Goal: Information Seeking & Learning: Learn about a topic

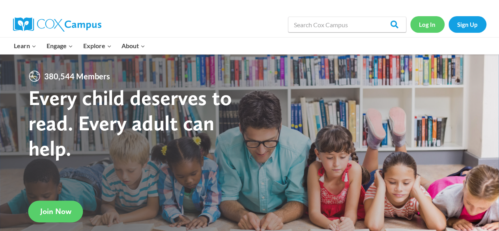
click at [430, 25] on link "Log In" at bounding box center [427, 24] width 34 height 16
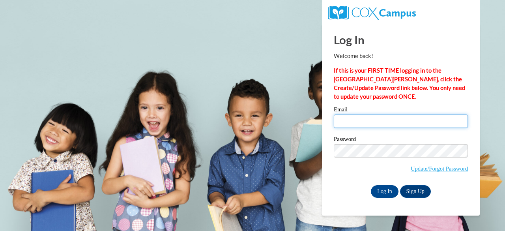
click at [358, 119] on input "Email" at bounding box center [401, 120] width 134 height 13
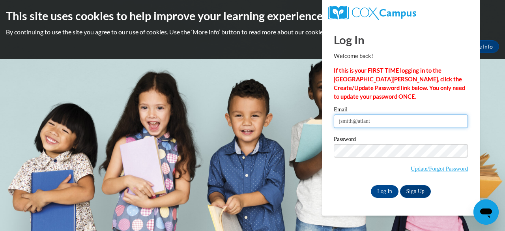
type input "[EMAIL_ADDRESS][DOMAIN_NAME]"
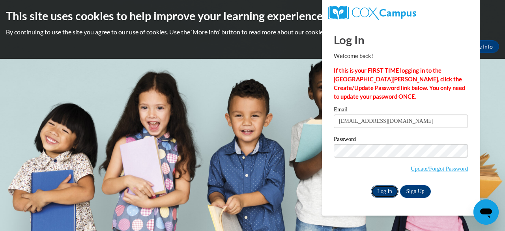
click at [388, 189] on input "Log In" at bounding box center [385, 191] width 28 height 13
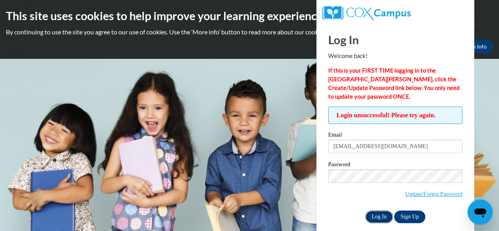
click at [378, 215] on input "Log In" at bounding box center [379, 216] width 28 height 13
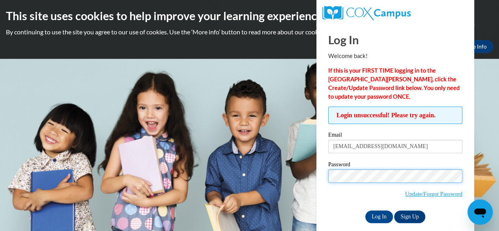
click at [365, 210] on input "Log In" at bounding box center [379, 216] width 28 height 13
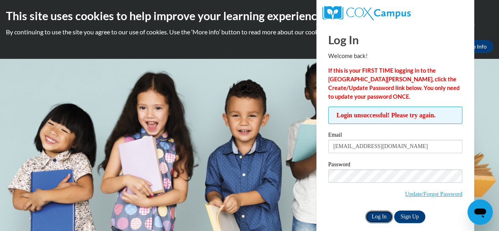
click at [382, 217] on input "Log In" at bounding box center [379, 216] width 28 height 13
click at [428, 194] on link "Update/Forgot Password" at bounding box center [433, 194] width 57 height 6
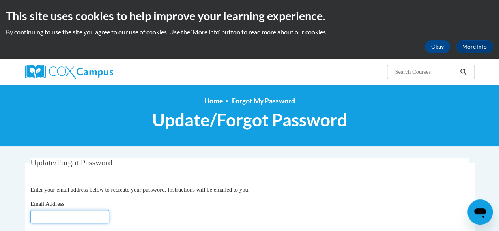
click at [86, 214] on input "Email Address" at bounding box center [69, 216] width 79 height 13
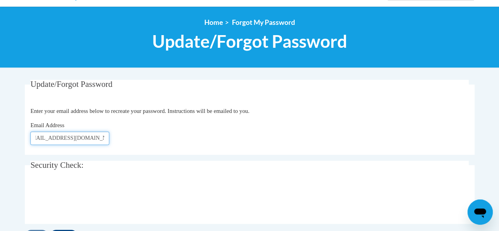
scroll to position [80, 0]
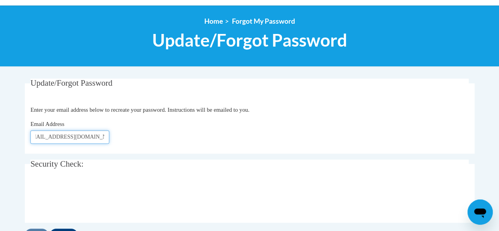
type input "[EMAIL_ADDRESS][DOMAIN_NAME]"
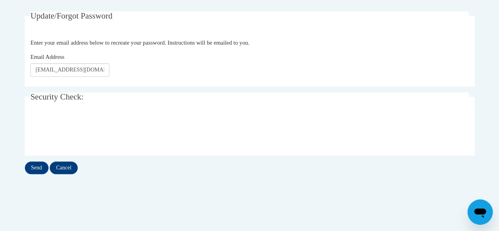
scroll to position [147, 0]
click at [39, 165] on input "Send" at bounding box center [37, 167] width 24 height 13
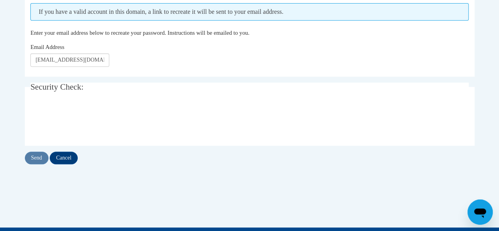
scroll to position [178, 0]
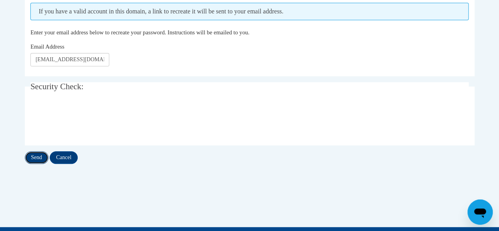
click at [33, 159] on input "Send" at bounding box center [37, 157] width 24 height 13
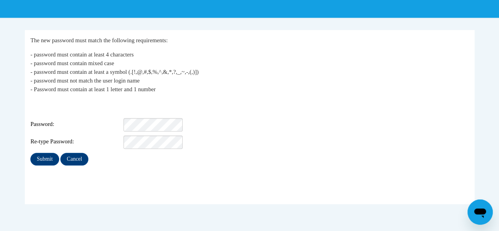
scroll to position [133, 0]
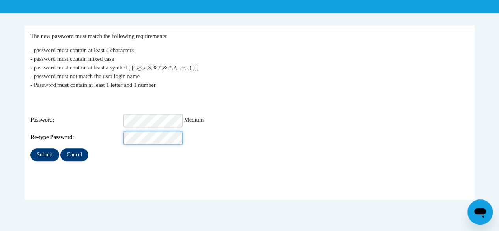
click at [30, 148] on input "Submit" at bounding box center [44, 154] width 28 height 13
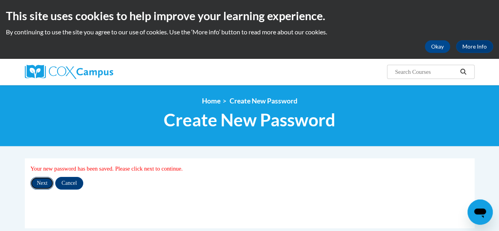
click at [43, 184] on input "Next" at bounding box center [41, 183] width 23 height 13
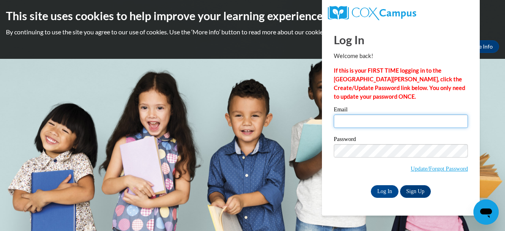
click at [345, 119] on input "Email" at bounding box center [401, 120] width 134 height 13
type input "[EMAIL_ADDRESS][DOMAIN_NAME]"
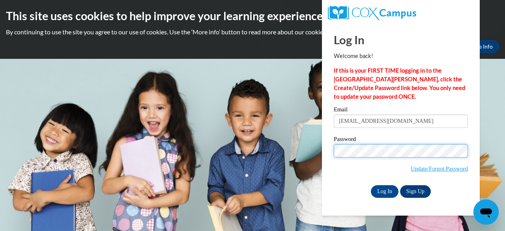
click at [371, 185] on input "Log In" at bounding box center [385, 191] width 28 height 13
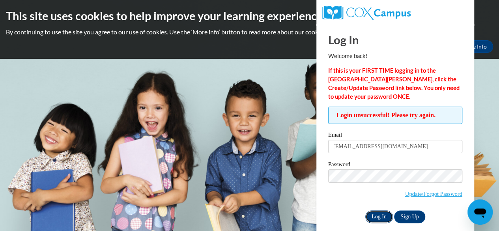
click at [382, 217] on input "Log In" at bounding box center [379, 216] width 28 height 13
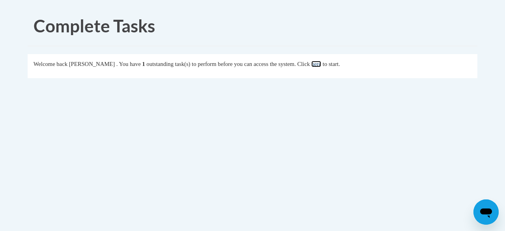
click at [321, 63] on link "here" at bounding box center [316, 64] width 10 height 6
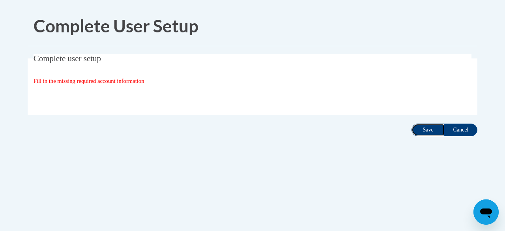
click at [426, 132] on input "Save" at bounding box center [428, 130] width 33 height 13
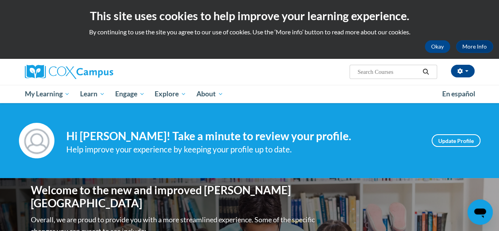
click at [373, 71] on input "Search..." at bounding box center [388, 71] width 63 height 9
type input "owl moon"
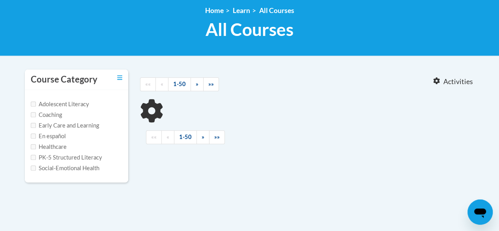
type input "owl moon"
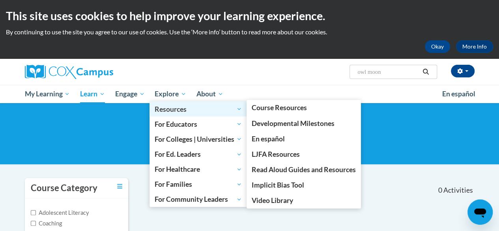
click at [165, 106] on span "Resources" at bounding box center [198, 108] width 87 height 9
click at [171, 111] on span "Resources" at bounding box center [198, 108] width 87 height 9
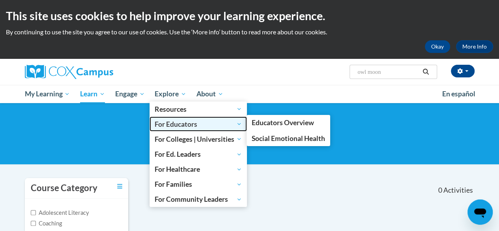
click at [180, 125] on span "For Educators" at bounding box center [198, 123] width 87 height 9
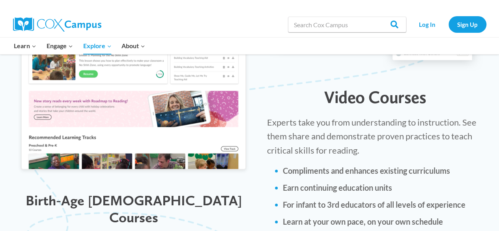
scroll to position [938, 0]
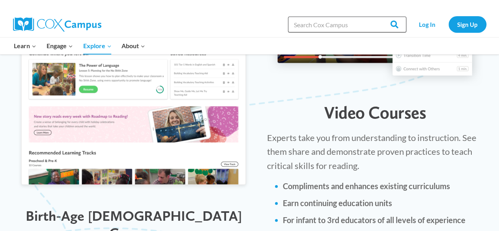
click at [349, 26] on input "Search in https://coxcampus.org/" at bounding box center [347, 25] width 118 height 16
type input "owel moon"
click at [376, 17] on input "Search" at bounding box center [391, 25] width 31 height 16
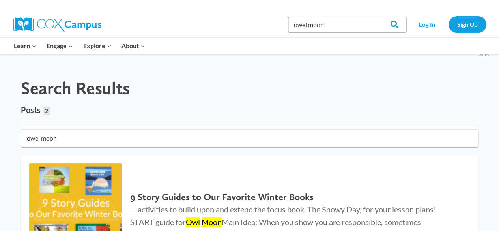
click at [310, 22] on input "owel moon" at bounding box center [347, 25] width 118 height 16
click at [305, 24] on input "owel moon" at bounding box center [347, 25] width 118 height 16
type input "owl moon"
click at [376, 17] on input "Search" at bounding box center [391, 25] width 31 height 16
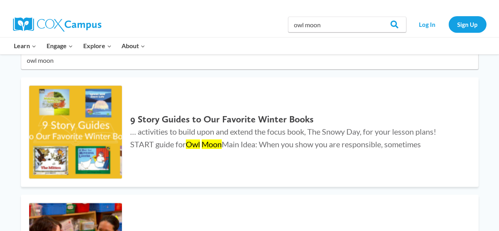
scroll to position [86, 0]
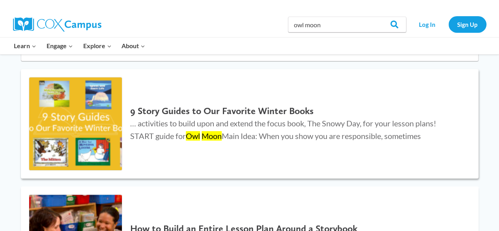
click at [271, 112] on h2 "9 Story Guides to Our Favorite Winter Books" at bounding box center [296, 110] width 332 height 11
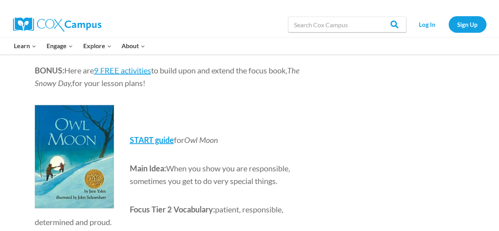
scroll to position [1046, 0]
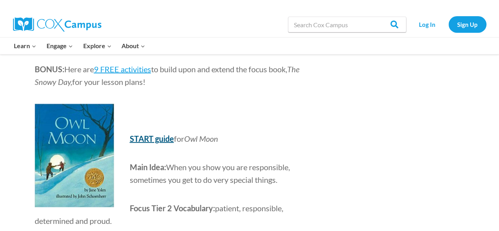
click at [170, 134] on b "START guide" at bounding box center [152, 138] width 44 height 9
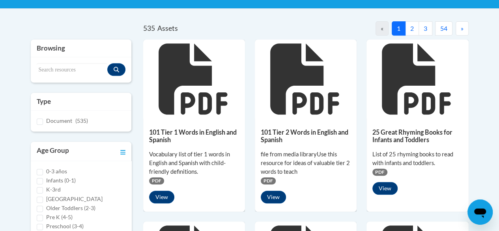
scroll to position [152, 0]
